Goal: Task Accomplishment & Management: Use online tool/utility

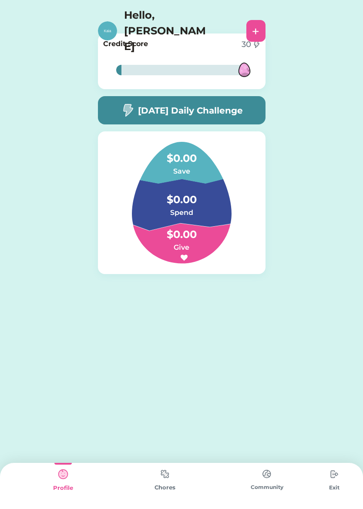
click at [190, 491] on div "Chores" at bounding box center [165, 487] width 102 height 9
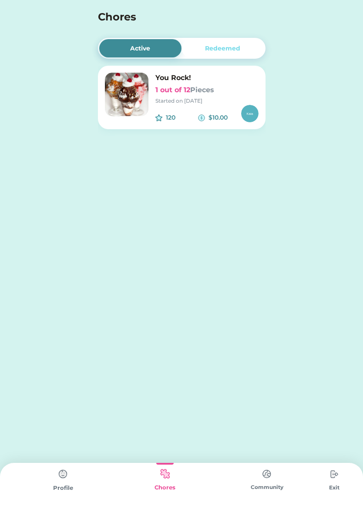
click at [168, 94] on h6 "1 out of 12 Pieces" at bounding box center [206, 90] width 103 height 10
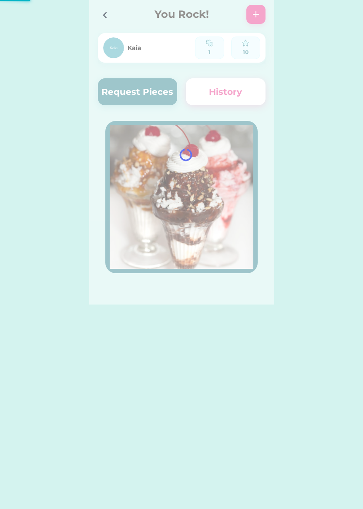
click at [136, 90] on div at bounding box center [181, 152] width 185 height 304
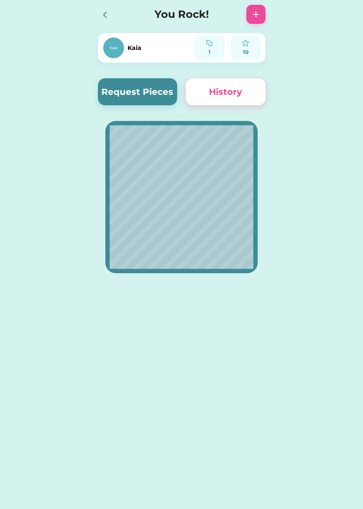
click at [125, 89] on button "Request Pieces" at bounding box center [138, 91] width 80 height 27
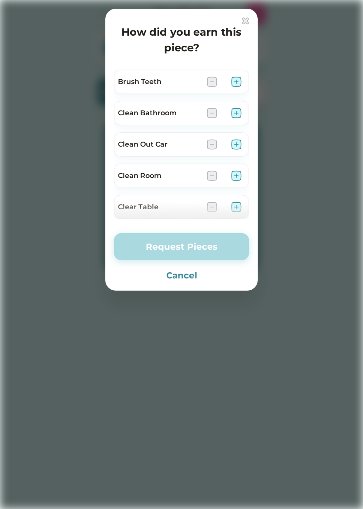
click at [237, 77] on img at bounding box center [236, 82] width 10 height 10
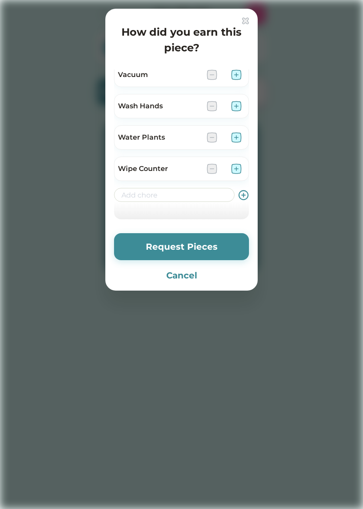
scroll to position [602, 0]
click at [167, 134] on div "Water Plants" at bounding box center [159, 137] width 82 height 10
click at [213, 135] on img at bounding box center [212, 137] width 10 height 10
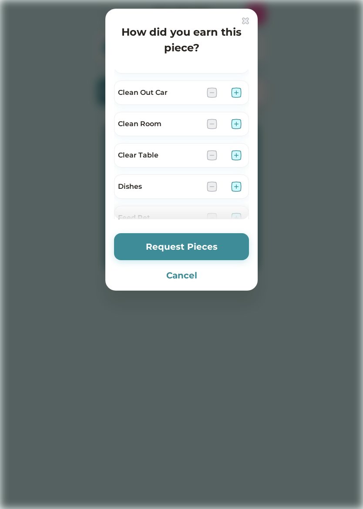
scroll to position [52, 0]
click at [237, 116] on div "Clean Room" at bounding box center [181, 124] width 135 height 24
click at [232, 116] on div "Clean Room" at bounding box center [181, 124] width 135 height 24
click at [229, 120] on div at bounding box center [224, 124] width 35 height 10
click at [234, 120] on img at bounding box center [236, 124] width 10 height 10
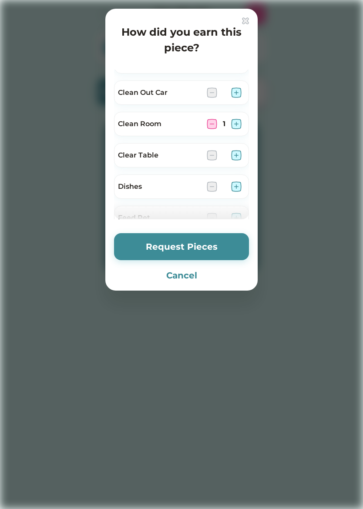
click at [227, 246] on button "Request Pieces" at bounding box center [181, 246] width 135 height 27
